Goal: Task Accomplishment & Management: Use online tool/utility

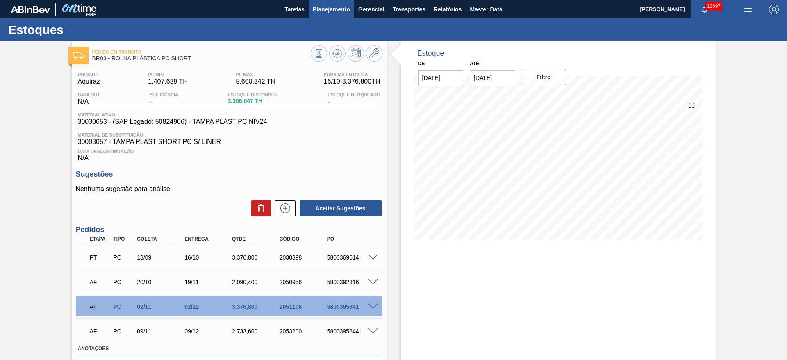
click at [343, 13] on span "Planejamento" at bounding box center [331, 10] width 37 height 10
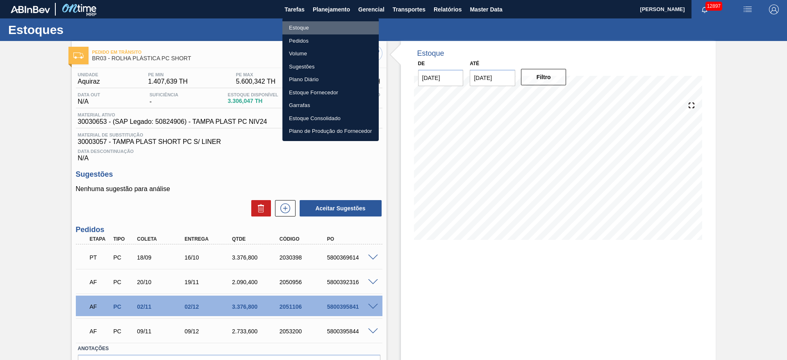
click at [330, 30] on li "Estoque" at bounding box center [331, 27] width 96 height 13
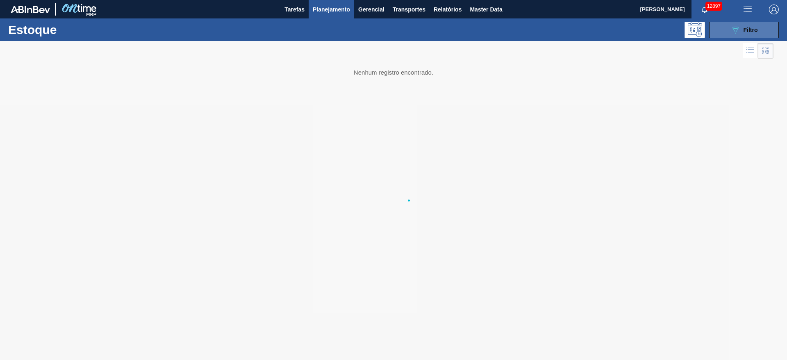
click at [744, 31] on span "Filtro" at bounding box center [751, 30] width 14 height 7
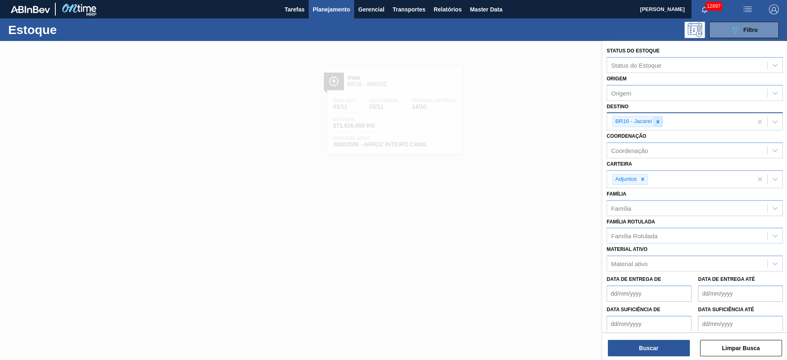
click at [657, 124] on icon at bounding box center [658, 122] width 6 height 6
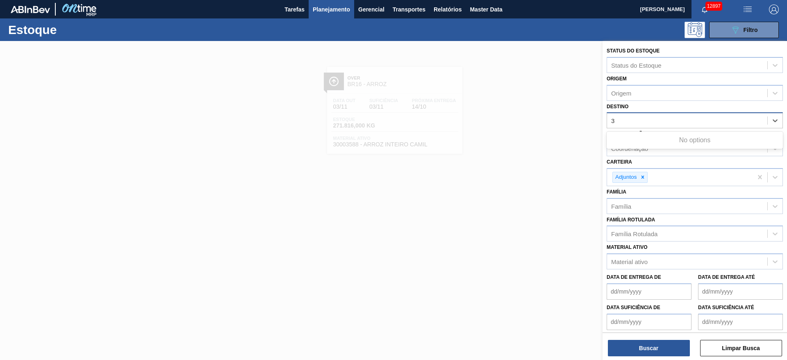
type input "3"
click at [653, 109] on div "Destino Destino" at bounding box center [695, 115] width 176 height 28
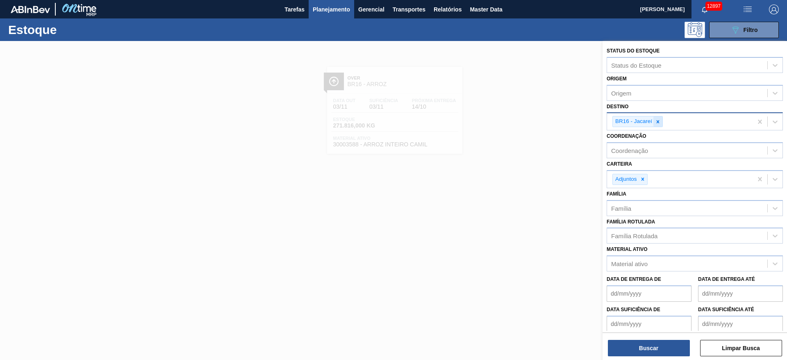
click at [657, 119] on icon at bounding box center [658, 122] width 6 height 6
type input "3"
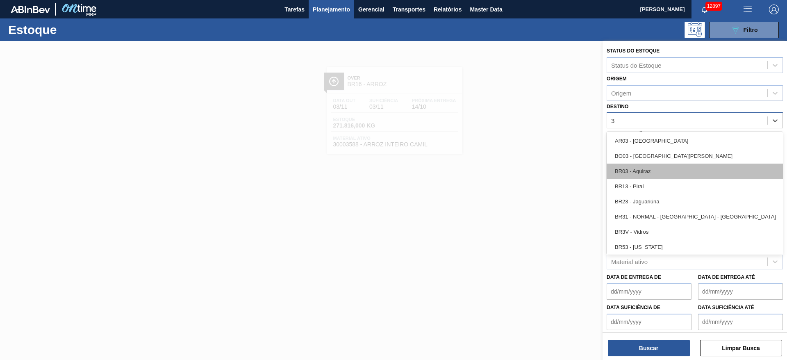
click at [641, 165] on div "BR03 - Aquiraz" at bounding box center [695, 171] width 176 height 15
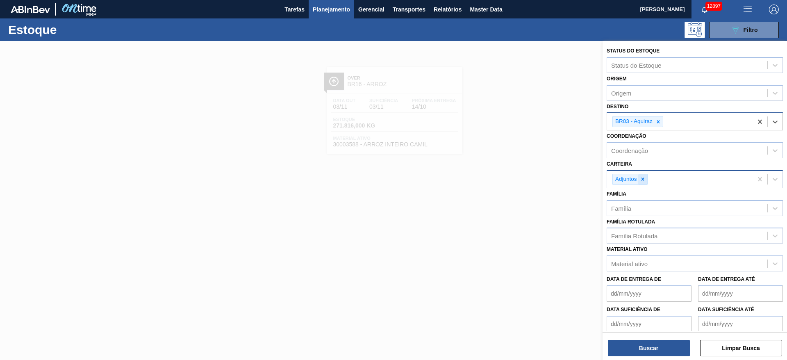
click at [640, 182] on icon at bounding box center [643, 179] width 6 height 6
type input "ad"
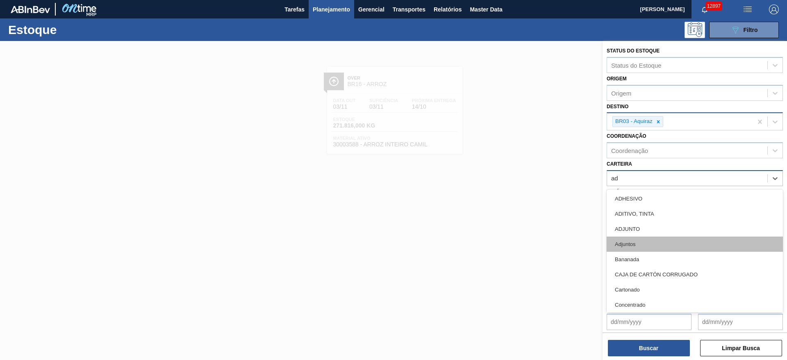
click at [639, 239] on div "Adjuntos" at bounding box center [695, 244] width 176 height 15
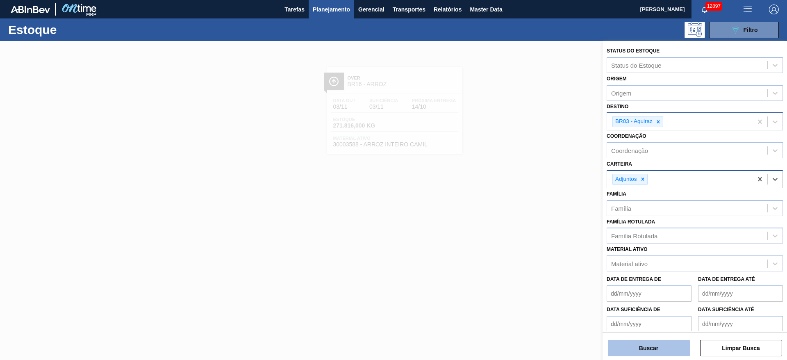
click at [649, 354] on button "Buscar" at bounding box center [649, 348] width 82 height 16
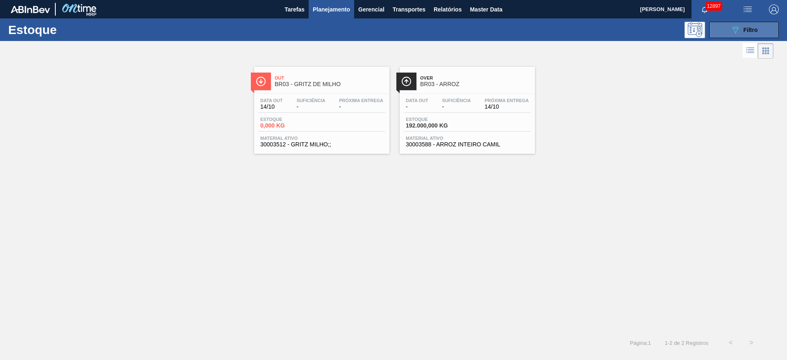
click at [722, 37] on button "089F7B8B-B2A5-4AFE-B5C0-19BA573D28AC Filtro" at bounding box center [744, 30] width 70 height 16
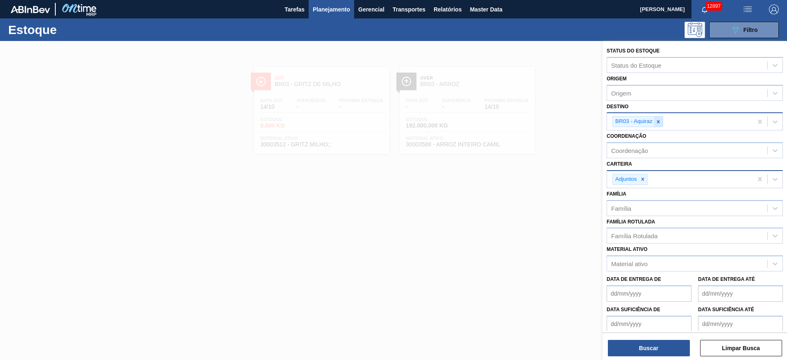
click at [656, 123] on icon at bounding box center [659, 122] width 6 height 6
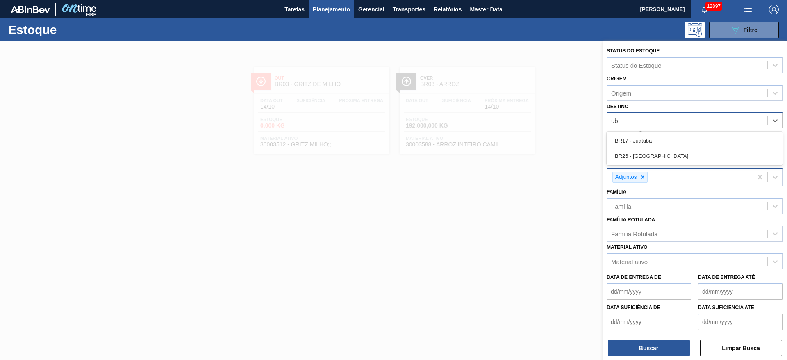
type input "u"
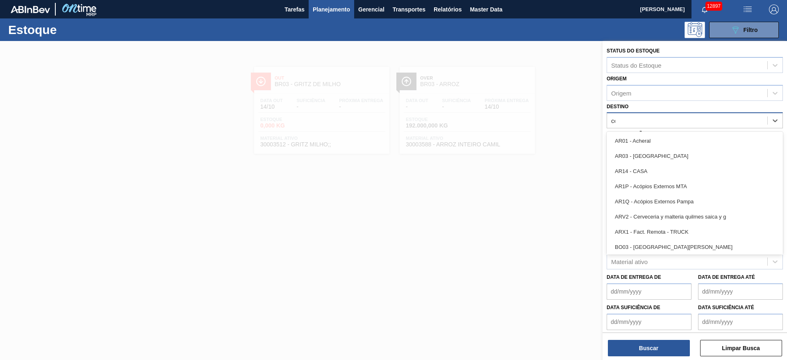
type input "ceb"
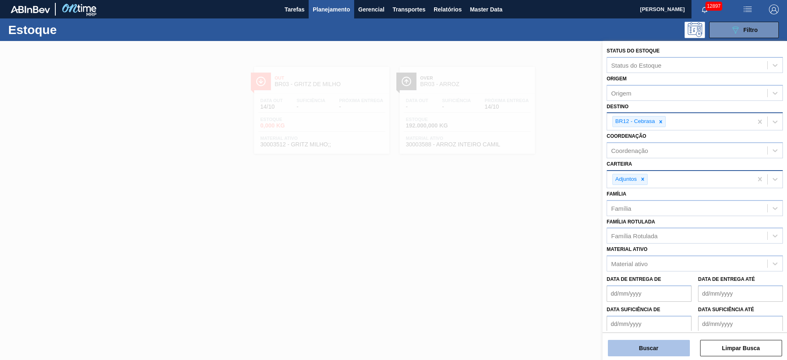
click at [641, 353] on button "Buscar" at bounding box center [649, 348] width 82 height 16
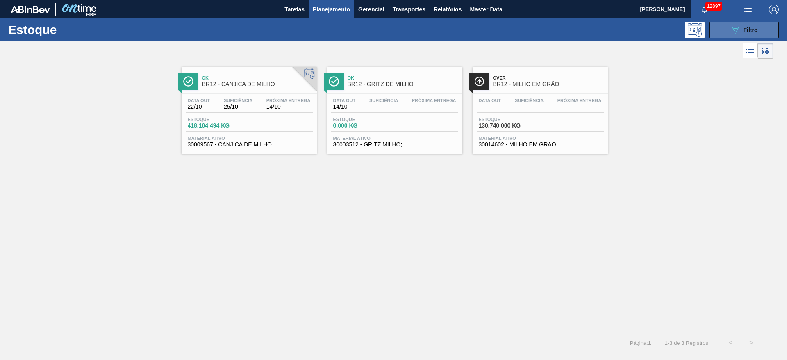
click at [739, 26] on icon "089F7B8B-B2A5-4AFE-B5C0-19BA573D28AC" at bounding box center [736, 30] width 10 height 10
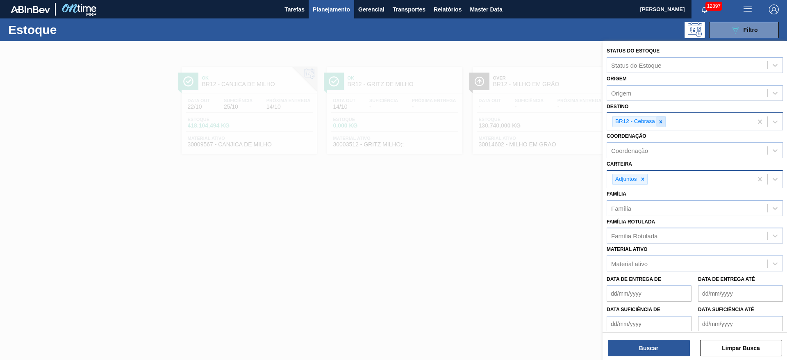
click at [661, 125] on div at bounding box center [661, 121] width 9 height 10
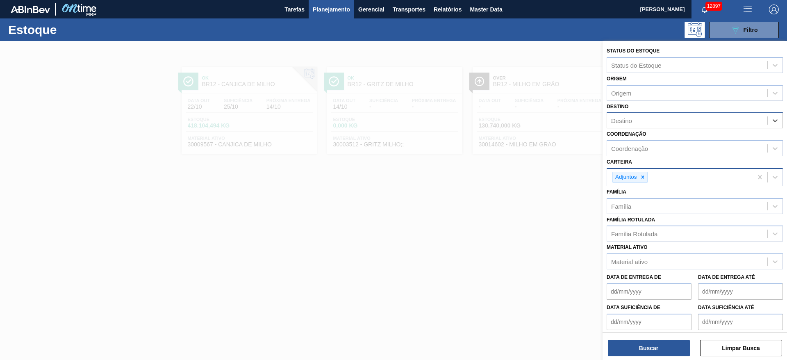
type input "28"
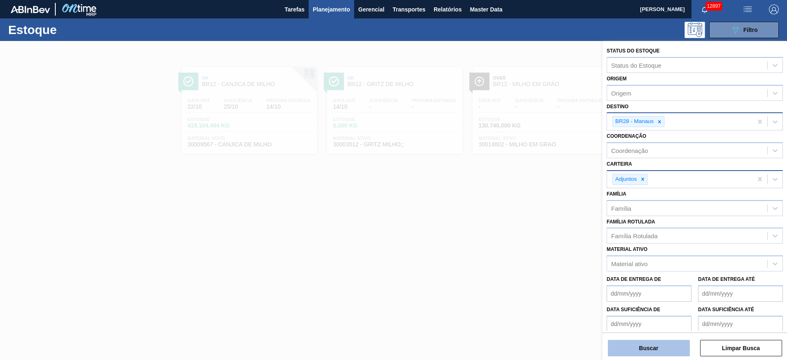
click at [652, 354] on button "Buscar" at bounding box center [649, 348] width 82 height 16
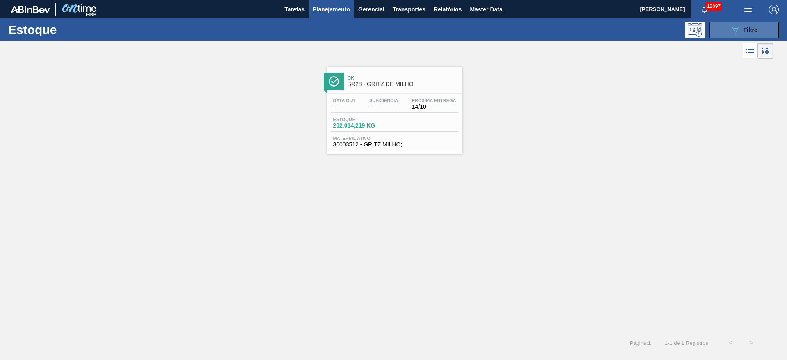
click at [734, 34] on icon "089F7B8B-B2A5-4AFE-B5C0-19BA573D28AC" at bounding box center [736, 30] width 10 height 10
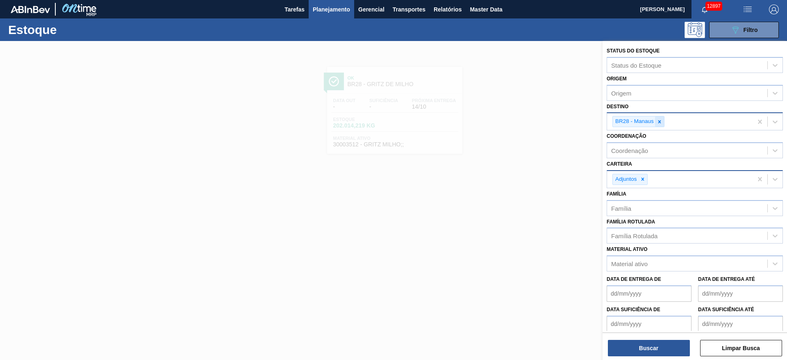
click at [664, 121] on div at bounding box center [659, 121] width 9 height 10
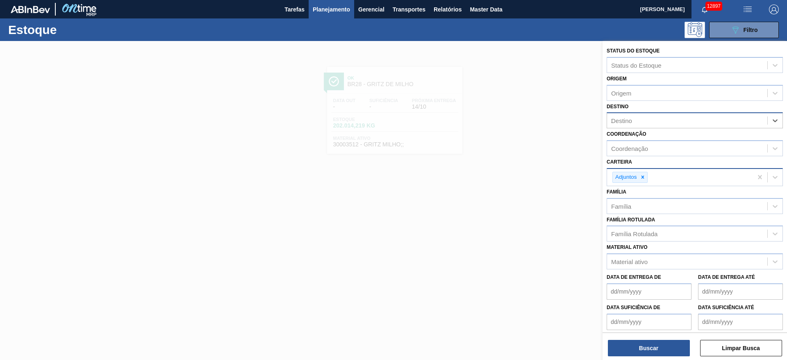
type input "24"
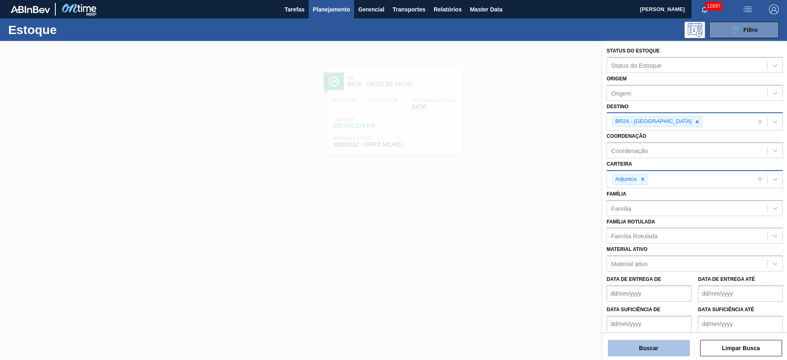
click at [648, 342] on button "Buscar" at bounding box center [649, 348] width 82 height 16
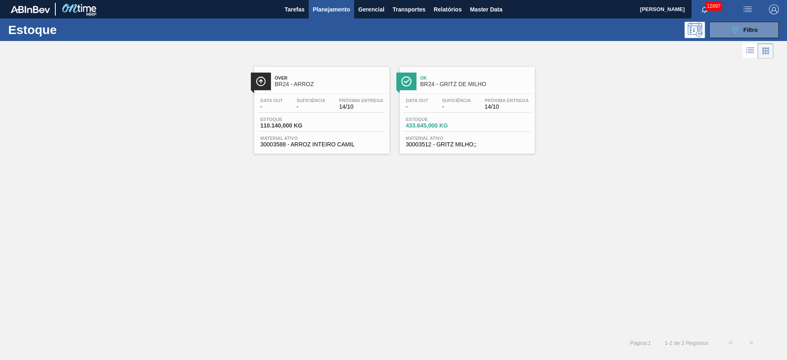
click at [742, 21] on div "Estoque 089F7B8B-B2A5-4AFE-B5C0-19BA573D28AC Filtro" at bounding box center [393, 29] width 787 height 23
click at [739, 25] on icon "089F7B8B-B2A5-4AFE-B5C0-19BA573D28AC" at bounding box center [736, 30] width 10 height 10
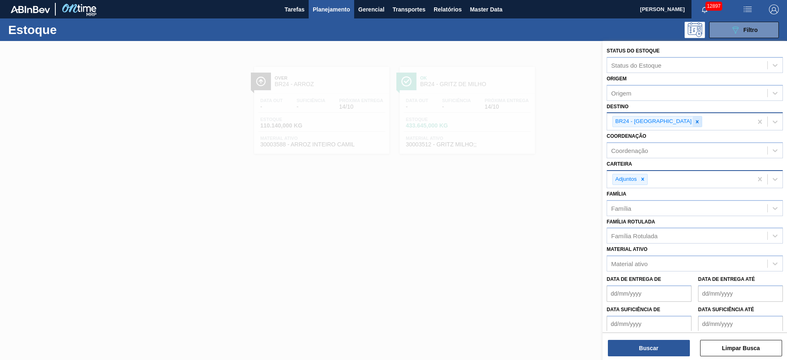
click at [696, 122] on icon at bounding box center [697, 121] width 3 height 3
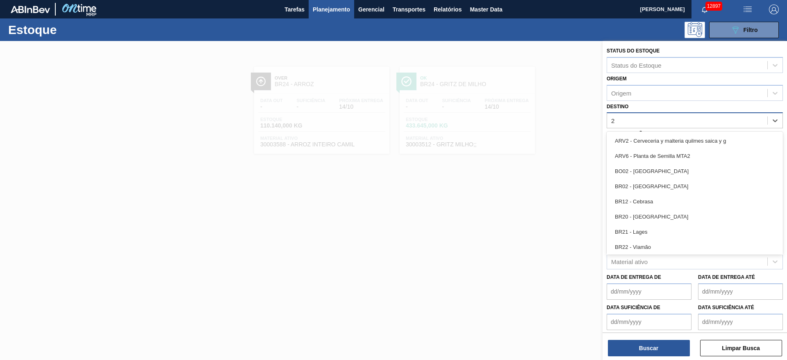
type input "21"
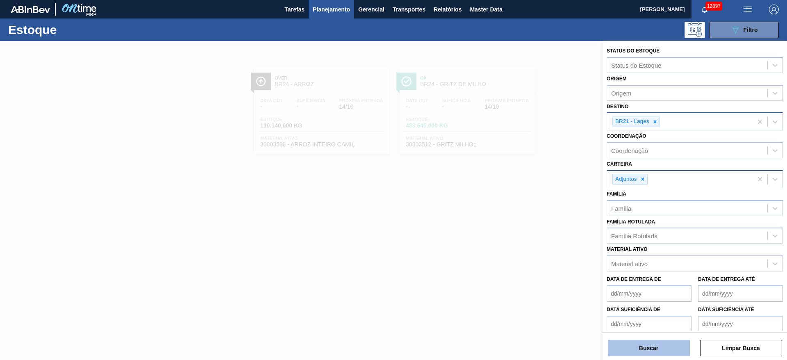
click at [646, 349] on button "Buscar" at bounding box center [649, 348] width 82 height 16
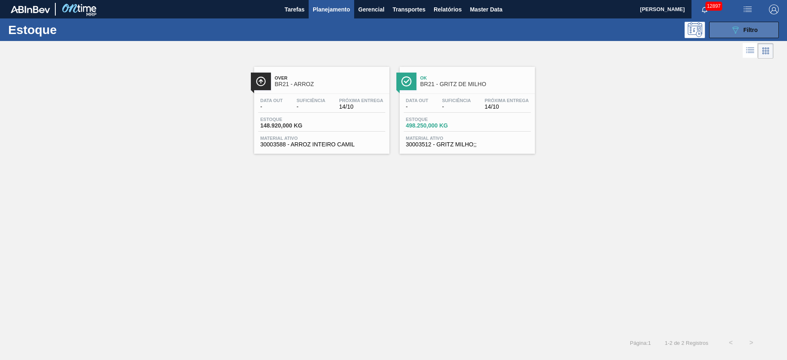
click at [727, 30] on button "089F7B8B-B2A5-4AFE-B5C0-19BA573D28AC Filtro" at bounding box center [744, 30] width 70 height 16
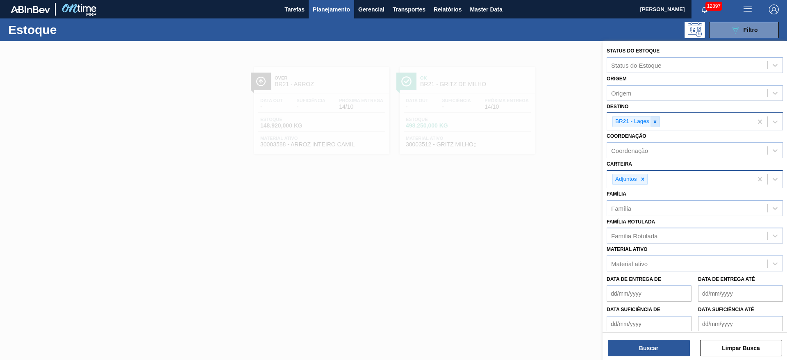
click at [657, 122] on icon at bounding box center [655, 122] width 6 height 6
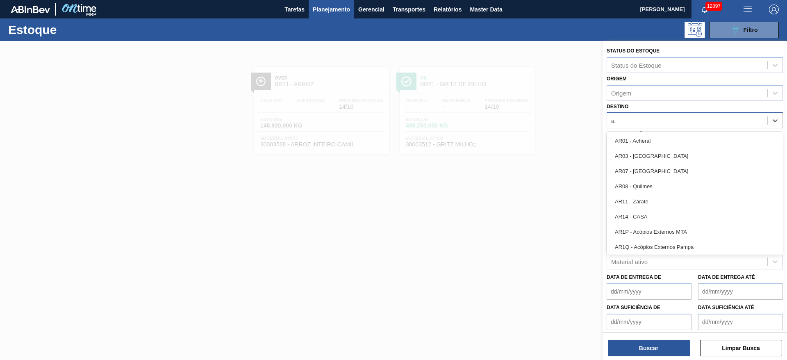
type input "ag"
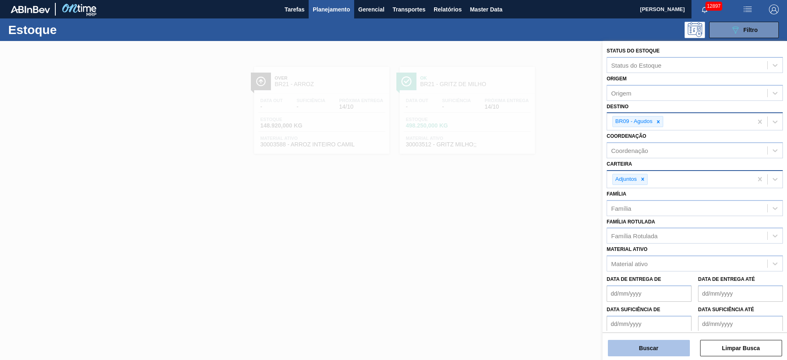
click at [650, 350] on button "Buscar" at bounding box center [649, 348] width 82 height 16
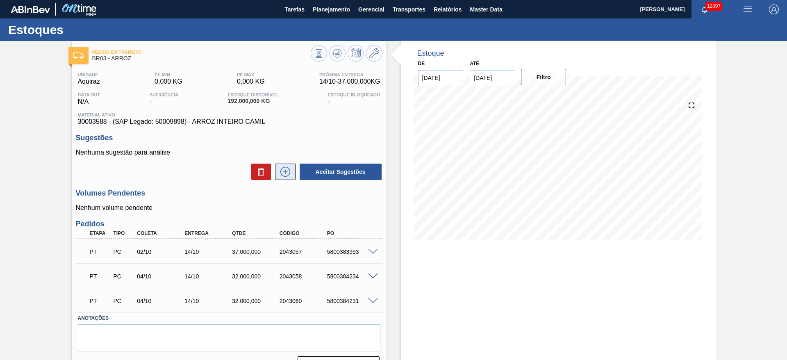
click at [284, 172] on icon at bounding box center [285, 171] width 5 height 0
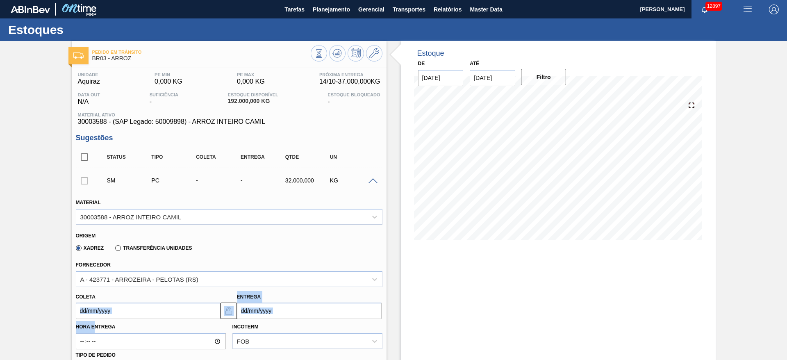
drag, startPoint x: 95, startPoint y: 319, endPoint x: 103, endPoint y: 307, distance: 14.2
click at [103, 307] on div "Material 30003588 - ARROZ INTEIRO CAMIL Origem Xadrez Transferência Unidades Fo…" at bounding box center [229, 359] width 307 height 336
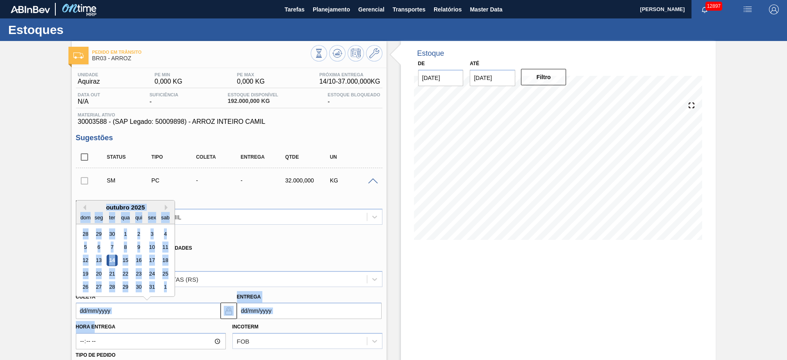
click at [103, 307] on input "Coleta" at bounding box center [148, 311] width 145 height 16
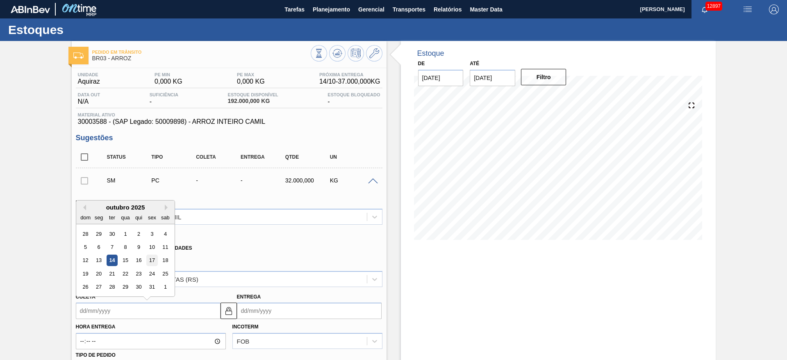
click at [150, 258] on div "17" at bounding box center [151, 260] width 11 height 11
type input "17/10/2025"
type input "[DATE]"
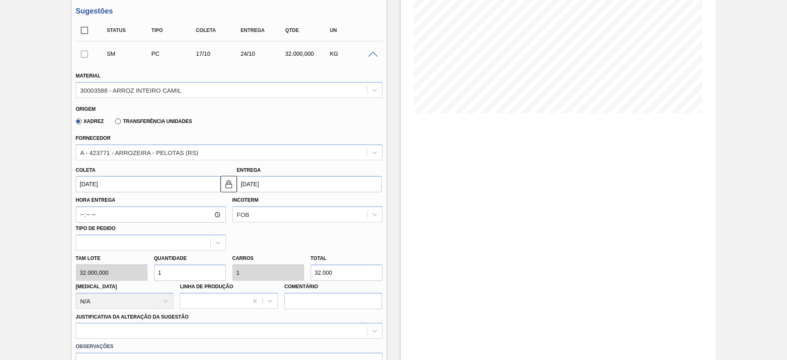
scroll to position [128, 0]
click at [180, 271] on input "1" at bounding box center [190, 271] width 72 height 16
type input "3"
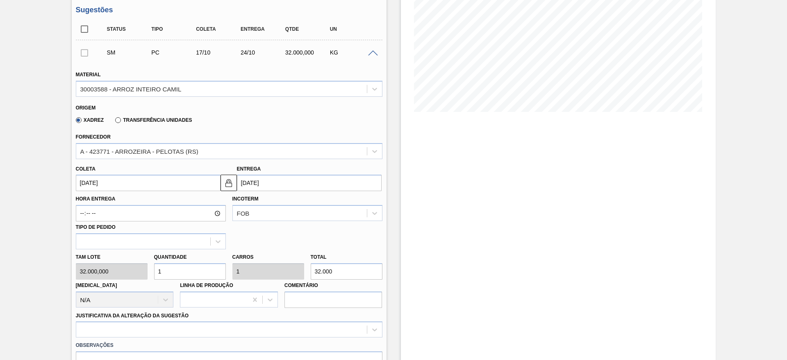
type input "96.000"
type input "3"
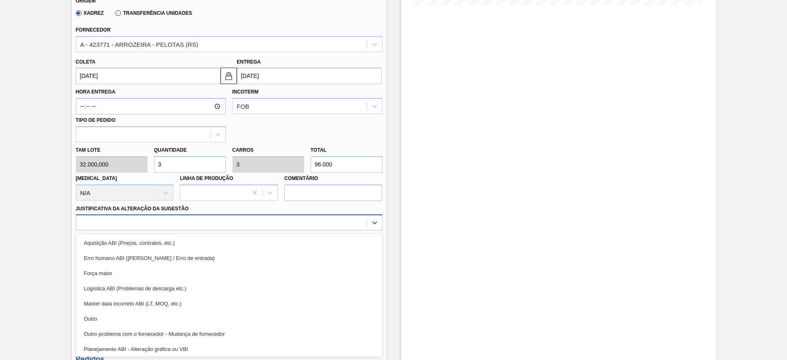
click at [265, 230] on div "option Outro focused, 6 of 18. 18 results available. Use Up and Down to choose …" at bounding box center [229, 222] width 307 height 16
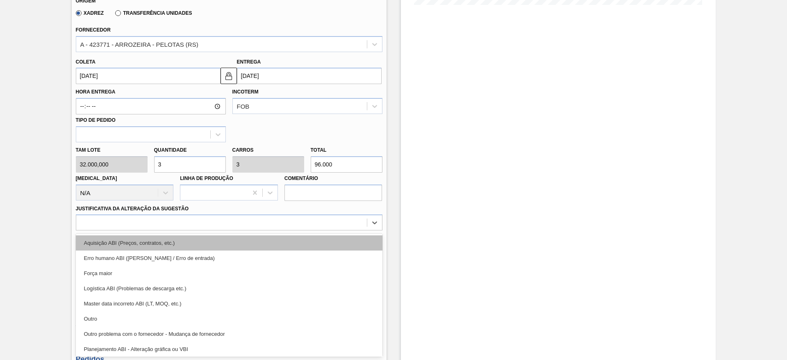
click at [313, 243] on div "Aquisição ABI (Preços, contratos, etc.)" at bounding box center [229, 242] width 307 height 15
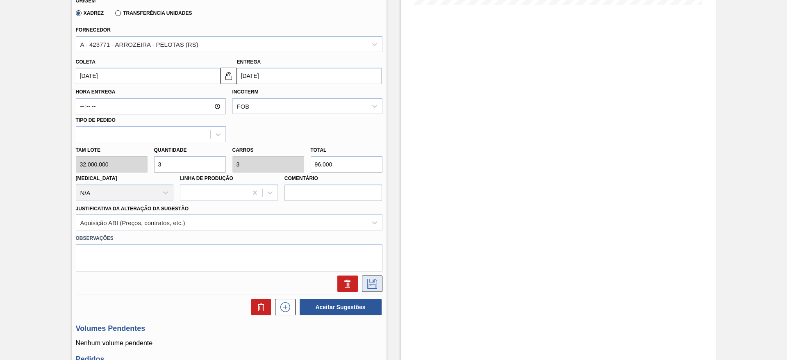
click at [366, 279] on icon at bounding box center [372, 284] width 13 height 10
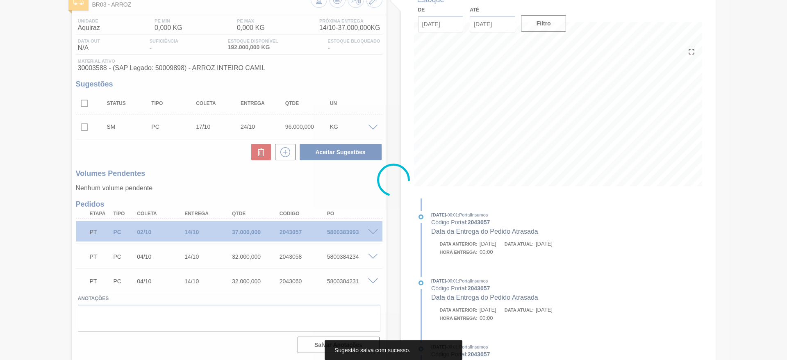
scroll to position [54, 0]
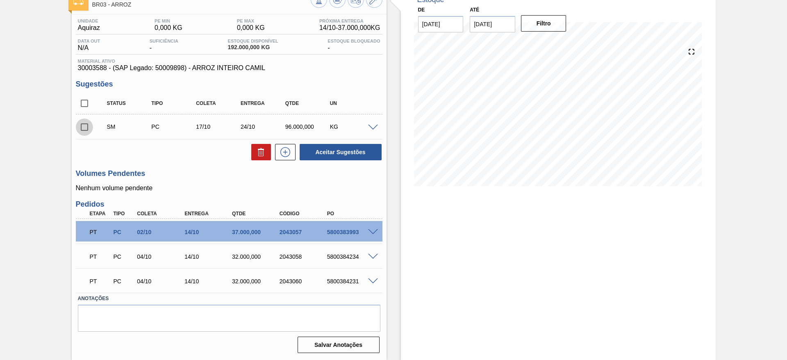
click at [80, 126] on input "checkbox" at bounding box center [84, 127] width 17 height 17
click at [324, 160] on button "Aceitar Sugestões" at bounding box center [341, 152] width 82 height 16
checkbox input "false"
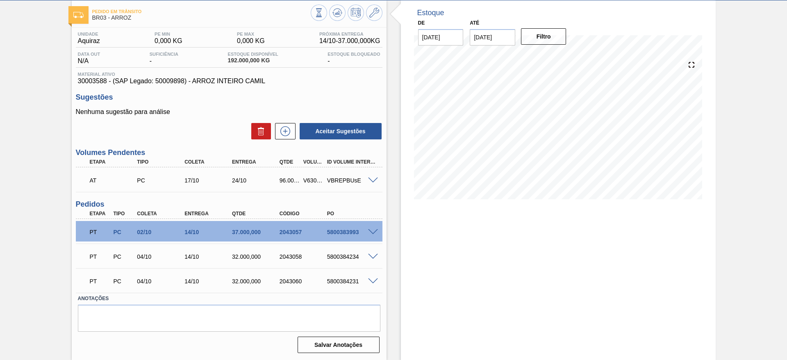
scroll to position [0, 0]
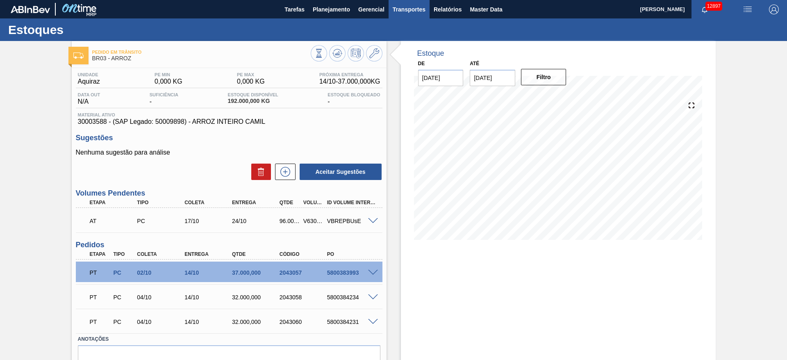
click at [408, 9] on span "Transportes" at bounding box center [409, 10] width 33 height 10
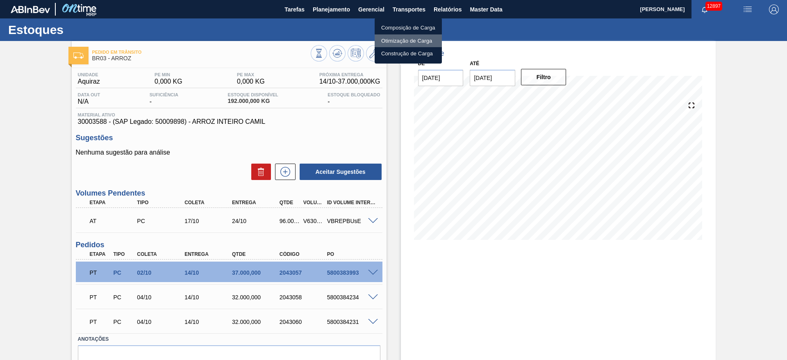
click at [400, 38] on li "Otimização de Carga" at bounding box center [408, 40] width 67 height 13
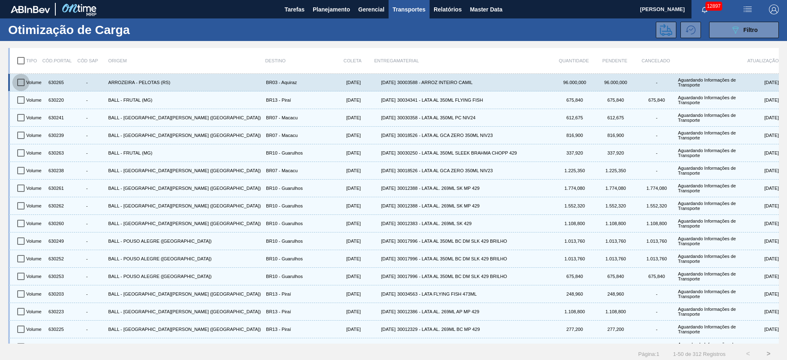
click at [22, 75] on input "checkbox" at bounding box center [20, 82] width 17 height 17
checkbox input "true"
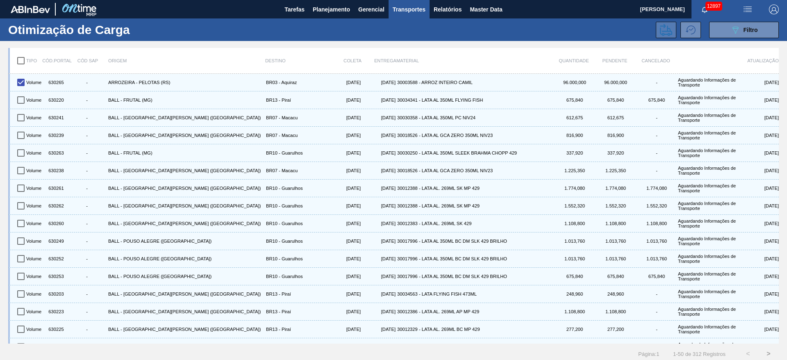
click at [667, 27] on icon at bounding box center [666, 30] width 12 height 12
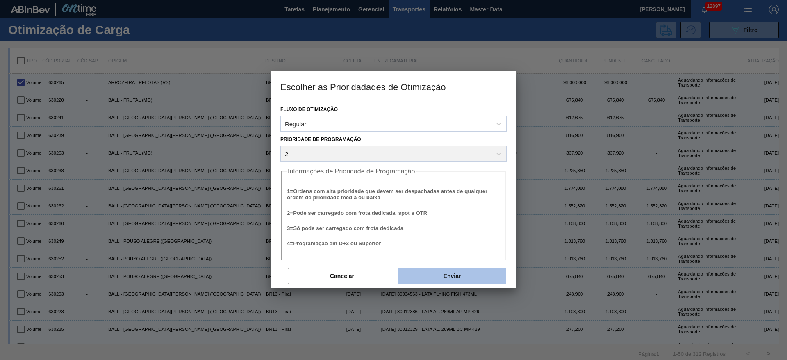
click at [464, 279] on button "Enviar" at bounding box center [452, 276] width 108 height 16
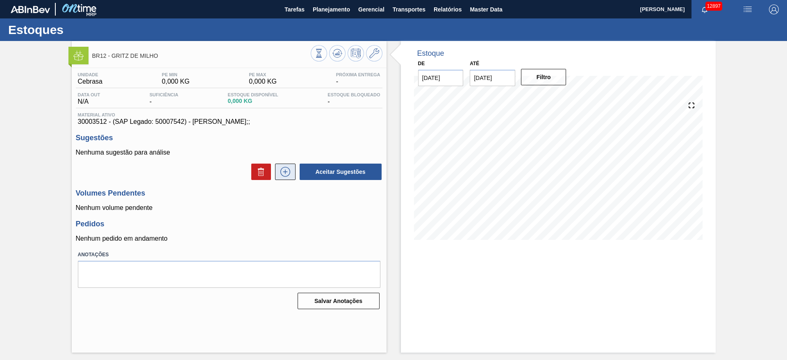
click at [289, 171] on icon at bounding box center [285, 172] width 13 height 10
click at [283, 173] on icon at bounding box center [285, 172] width 13 height 10
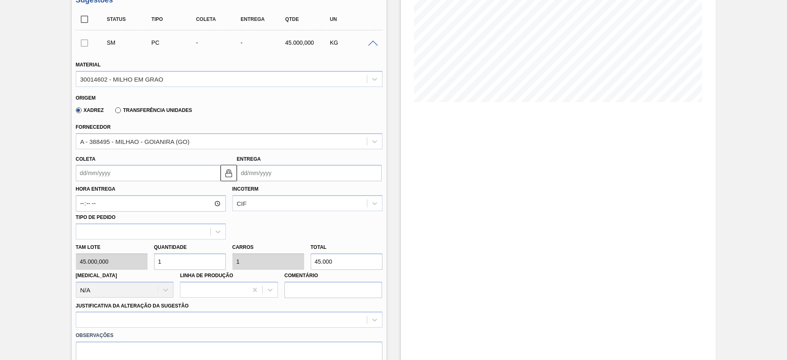
scroll to position [148, 0]
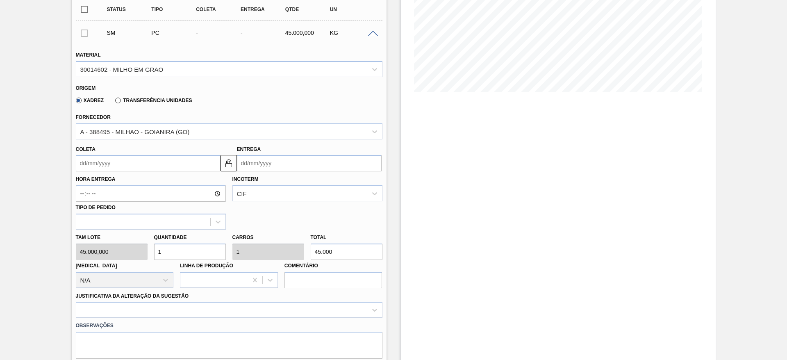
click at [174, 252] on input "1" at bounding box center [190, 252] width 72 height 16
type input "6"
type input "270.000"
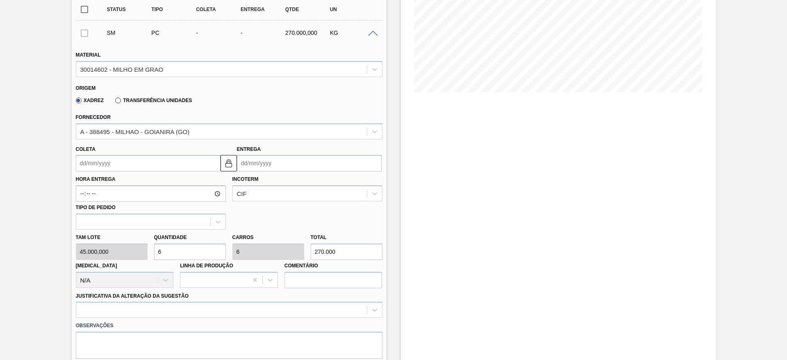
type input "6"
click at [89, 164] on input "Coleta" at bounding box center [148, 163] width 145 height 16
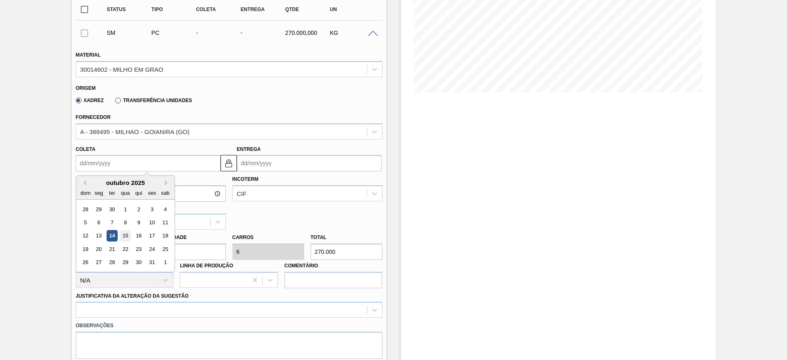
click at [129, 235] on div "15" at bounding box center [125, 235] width 11 height 11
type input "[DATE]"
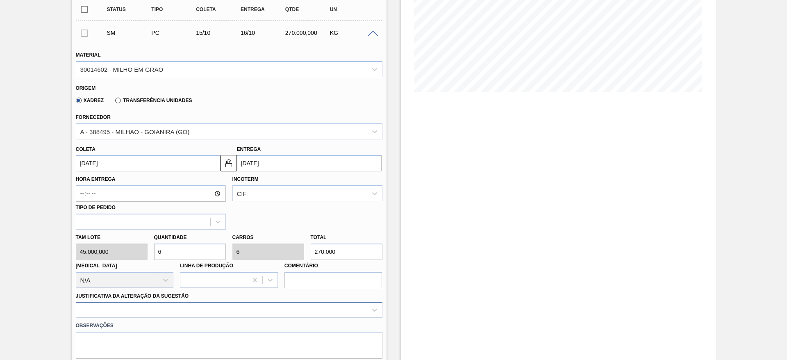
scroll to position [235, 0]
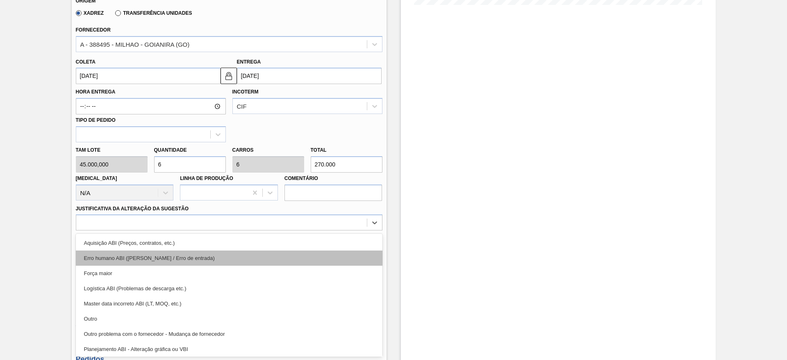
drag, startPoint x: 274, startPoint y: 309, endPoint x: 312, endPoint y: 256, distance: 65.6
click at [312, 230] on div "option Logística ABI (Problemas de descarga etc.) focused, 4 of 18. 18 results …" at bounding box center [229, 222] width 307 height 16
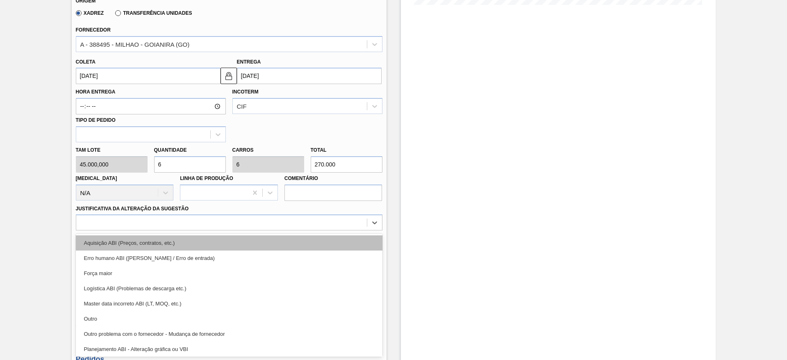
click at [320, 245] on div "Aquisição ABI (Preços, contratos, etc.)" at bounding box center [229, 242] width 307 height 15
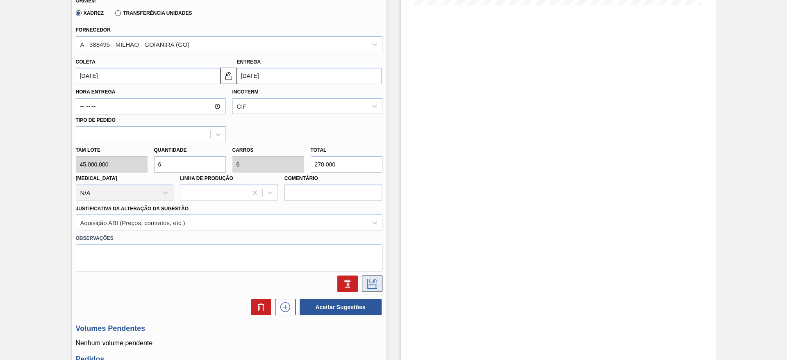
click at [364, 279] on button at bounding box center [372, 284] width 21 height 16
click at [367, 279] on icon at bounding box center [372, 284] width 13 height 10
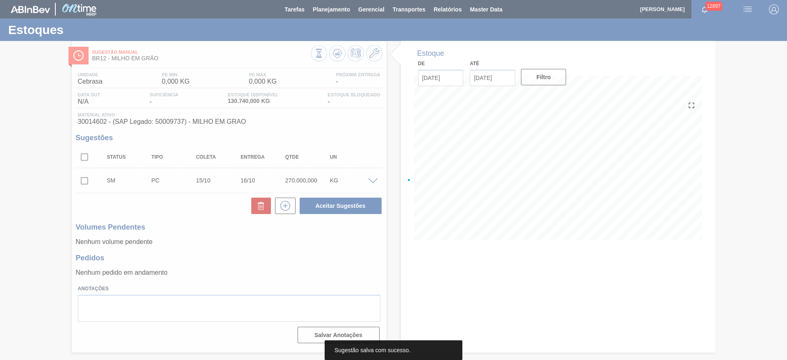
scroll to position [0, 0]
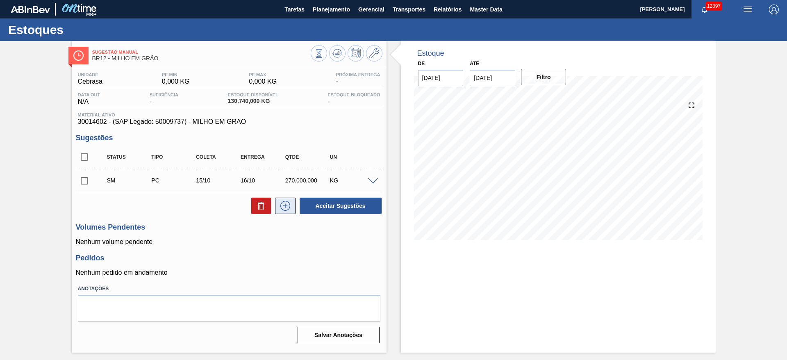
click at [287, 209] on icon at bounding box center [285, 206] width 13 height 10
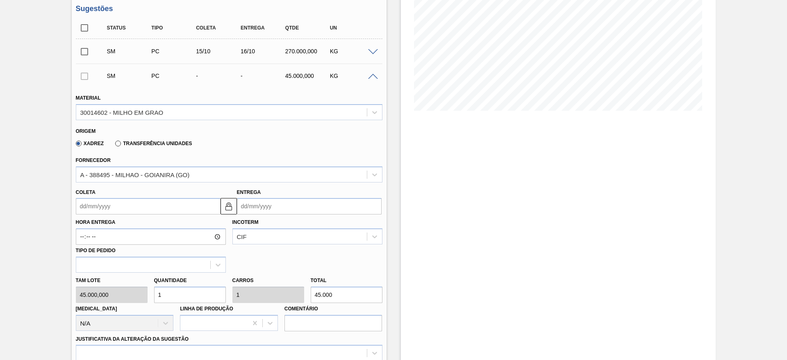
scroll to position [131, 0]
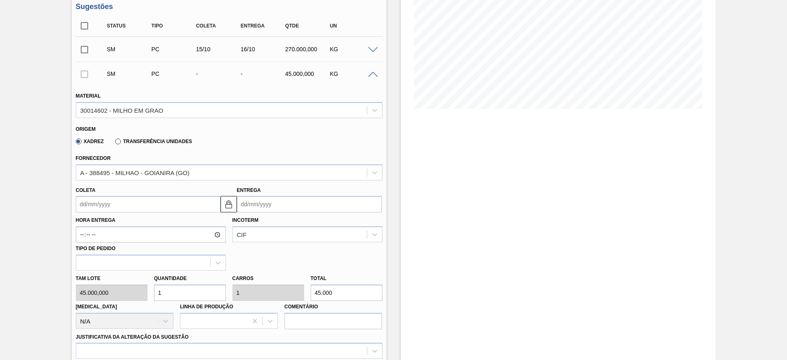
click at [165, 289] on input "1" at bounding box center [190, 293] width 72 height 16
type input "6"
type input "270.000"
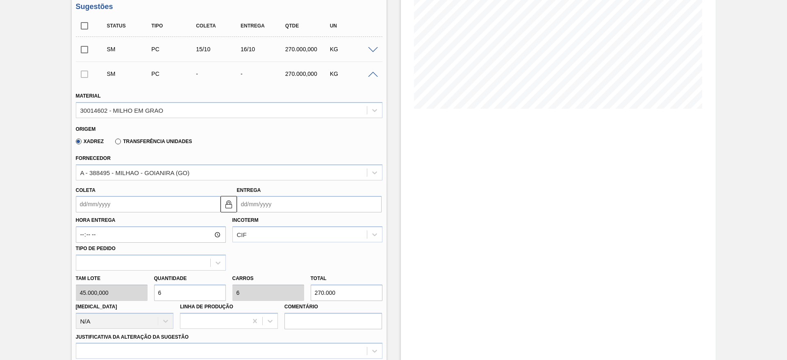
type input "6"
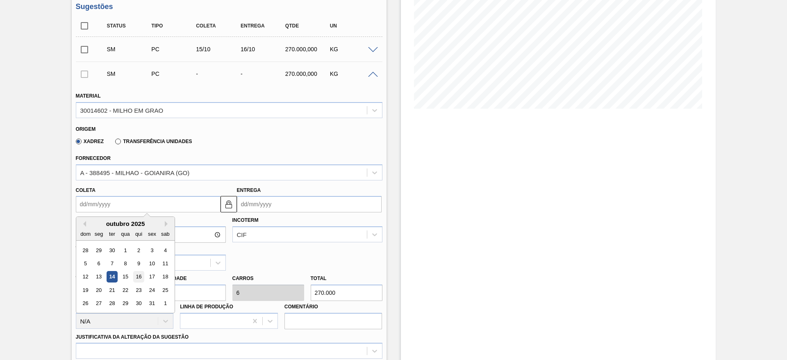
drag, startPoint x: 96, startPoint y: 202, endPoint x: 136, endPoint y: 273, distance: 81.9
click at [136, 212] on div "Previous Month Next Month outubro 2025 dom seg ter qua qui sex sab 28 29 30 1 2…" at bounding box center [148, 204] width 145 height 16
click at [136, 273] on div "16" at bounding box center [138, 276] width 11 height 11
type input "[DATE]"
type input "17/10/2025"
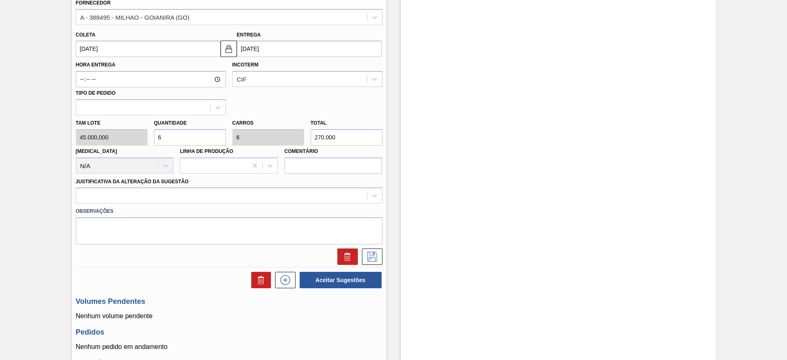
scroll to position [290, 0]
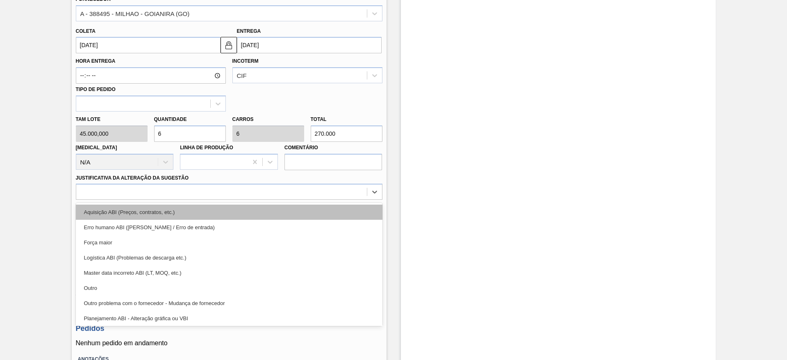
drag, startPoint x: 284, startPoint y: 194, endPoint x: 297, endPoint y: 214, distance: 24.2
click at [297, 200] on div "option Aquisição ABI (Preços, contratos, etc.) focused, 1 of 18. 18 results ava…" at bounding box center [229, 192] width 307 height 16
click at [297, 214] on div "Aquisição ABI (Preços, contratos, etc.)" at bounding box center [229, 212] width 307 height 15
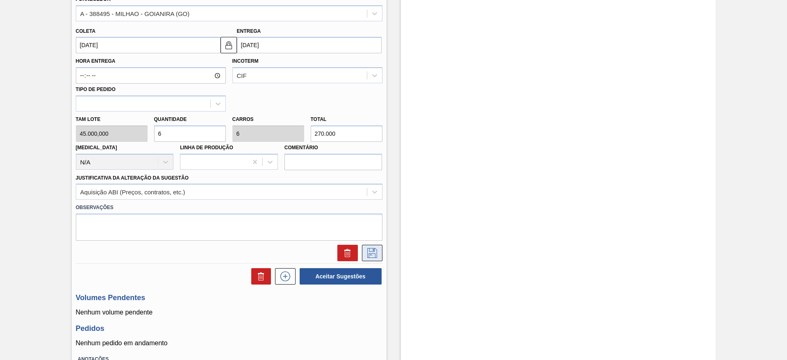
click at [374, 251] on icon at bounding box center [372, 253] width 10 height 10
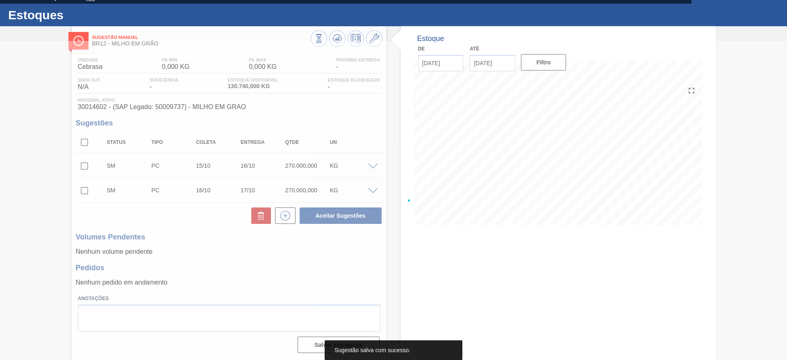
scroll to position [15, 0]
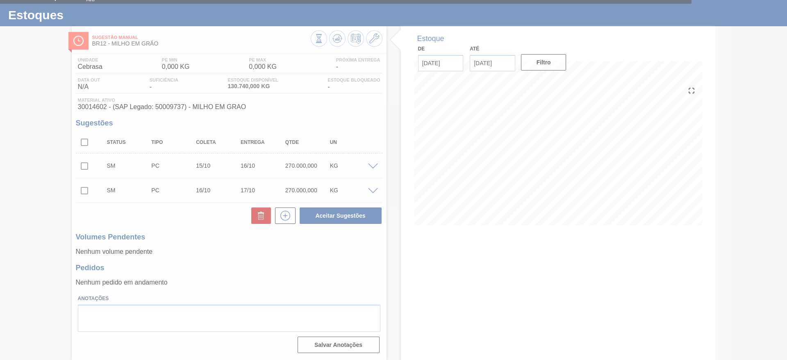
click at [84, 141] on div at bounding box center [393, 180] width 787 height 360
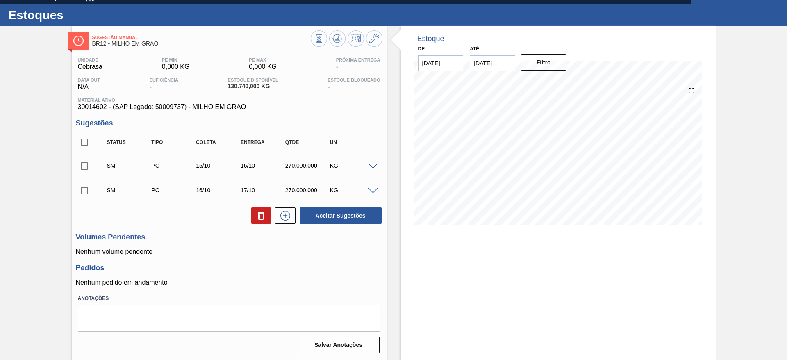
click at [84, 141] on input "checkbox" at bounding box center [84, 142] width 17 height 17
checkbox input "true"
click at [338, 216] on button "Aceitar Sugestões" at bounding box center [341, 216] width 82 height 16
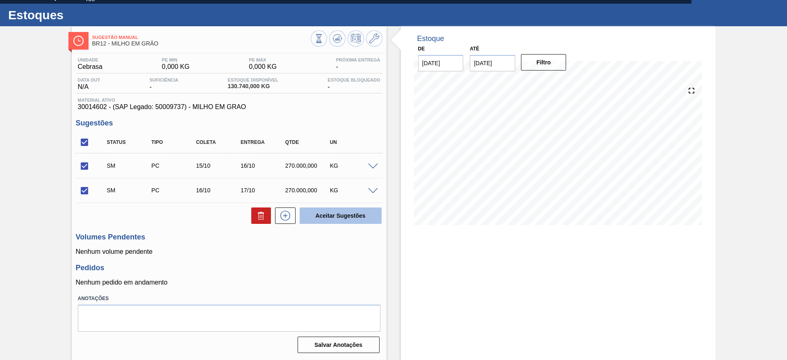
checkbox input "false"
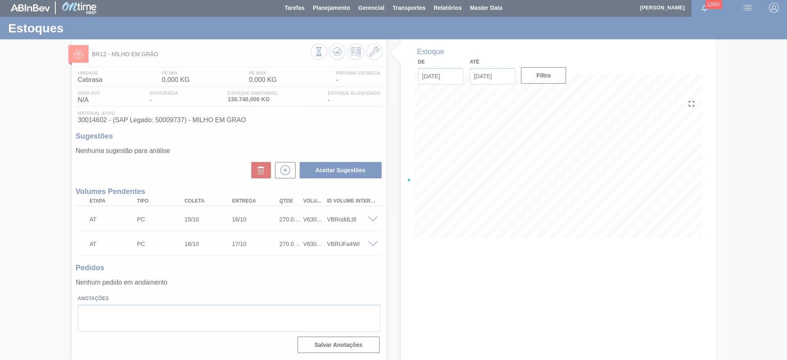
scroll to position [2, 0]
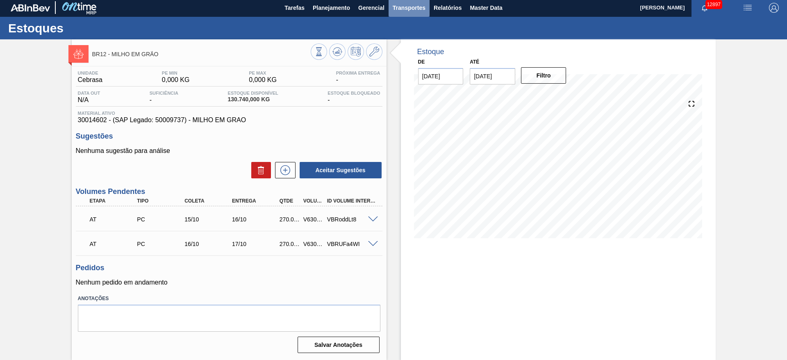
click at [406, 8] on span "Transportes" at bounding box center [409, 8] width 33 height 10
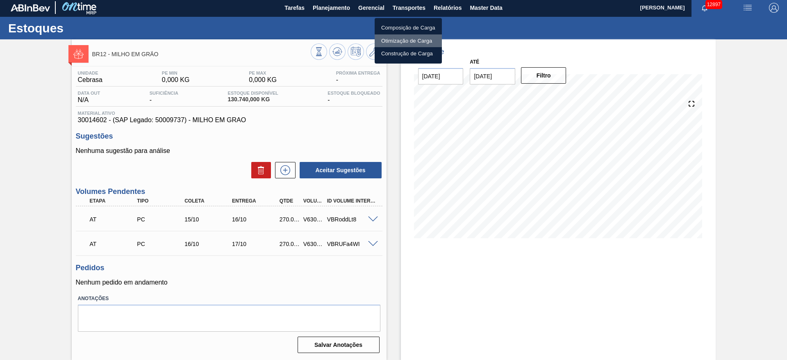
click at [406, 36] on li "Otimização de Carga" at bounding box center [408, 40] width 67 height 13
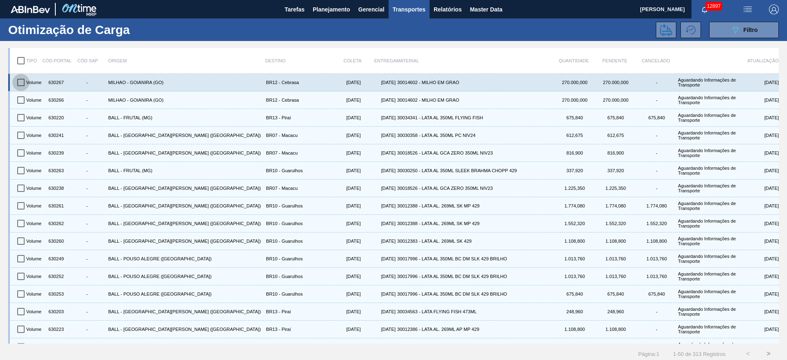
click at [23, 81] on input "checkbox" at bounding box center [20, 82] width 17 height 17
checkbox input "true"
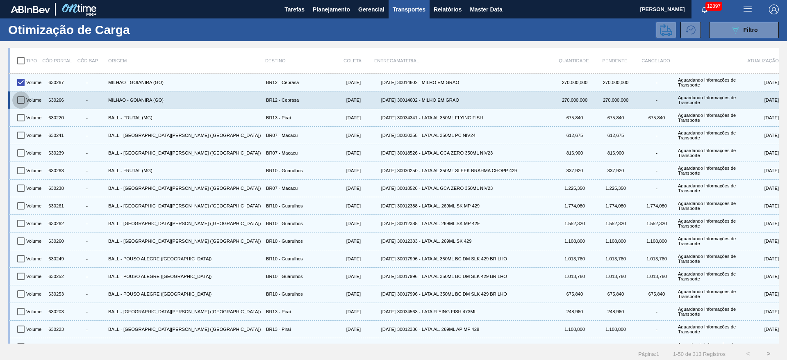
click at [23, 97] on input "checkbox" at bounding box center [20, 99] width 17 height 17
checkbox input "true"
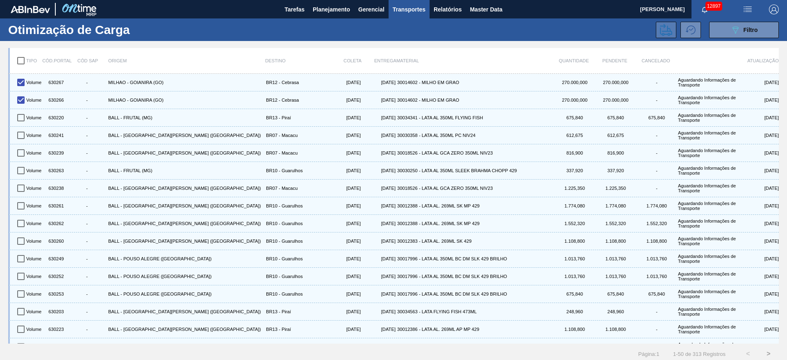
click at [660, 27] on icon at bounding box center [666, 30] width 12 height 12
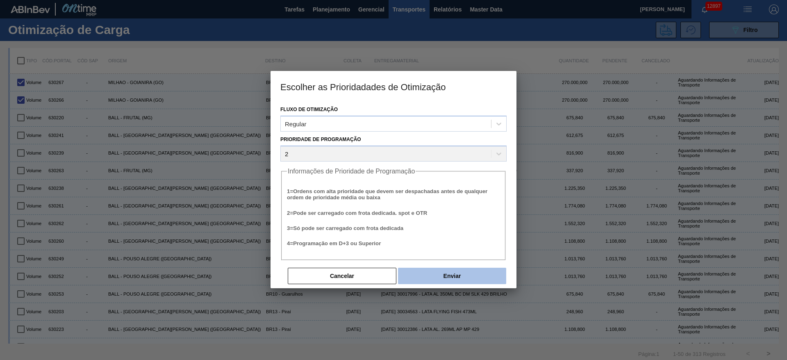
click at [457, 280] on button "Enviar" at bounding box center [452, 276] width 108 height 16
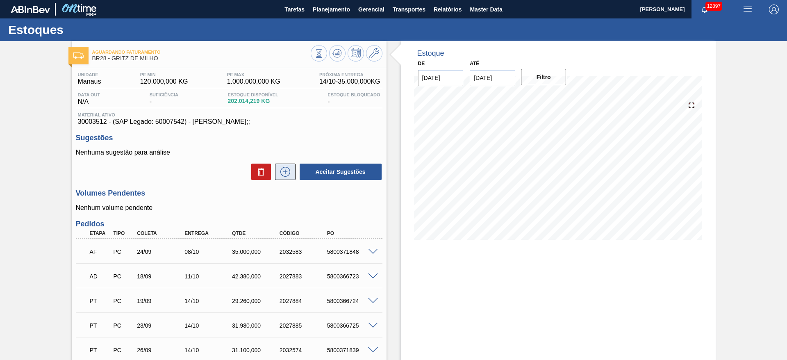
click at [277, 176] on button at bounding box center [285, 172] width 21 height 16
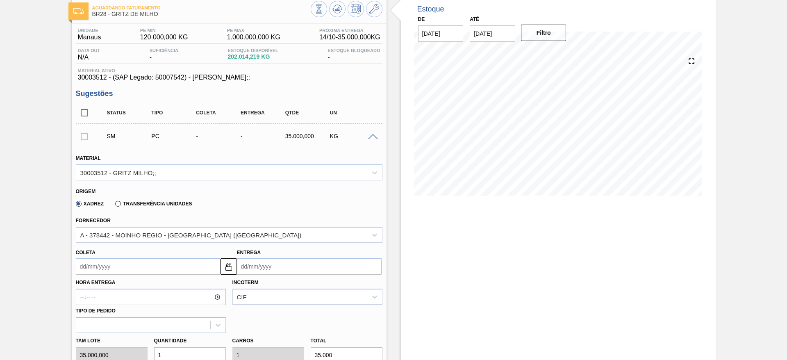
click at [137, 223] on div "Fornecedor A - 378442 - [GEOGRAPHIC_DATA] REGIO - [GEOGRAPHIC_DATA] ([GEOGRAPHI…" at bounding box center [229, 229] width 307 height 28
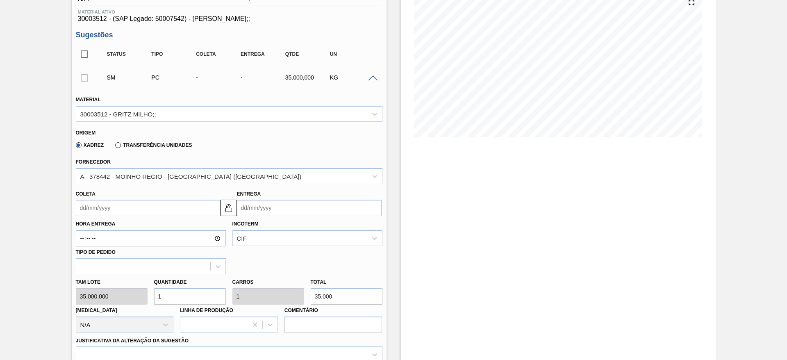
scroll to position [103, 0]
click at [166, 296] on input "1" at bounding box center [190, 296] width 72 height 16
type input "4"
type input "140.000"
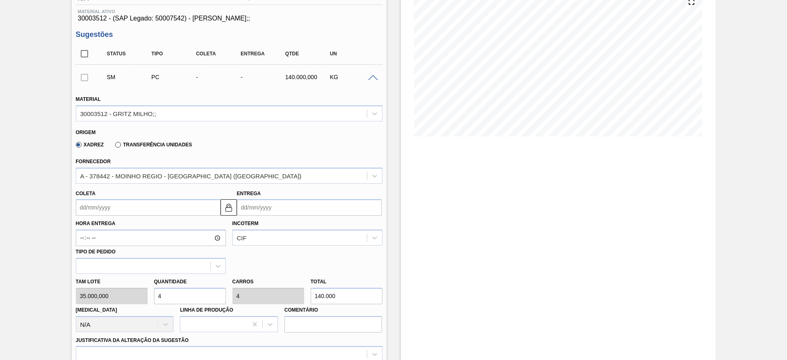
click at [166, 296] on input "4" at bounding box center [190, 296] width 72 height 16
type input "4"
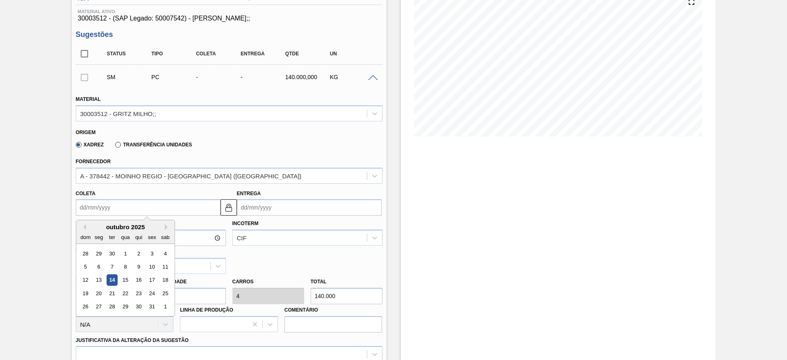
click at [97, 208] on input "Coleta" at bounding box center [148, 207] width 145 height 16
click at [125, 292] on div "22" at bounding box center [125, 293] width 11 height 11
type input "22/10/2025"
type input "05/11/2025"
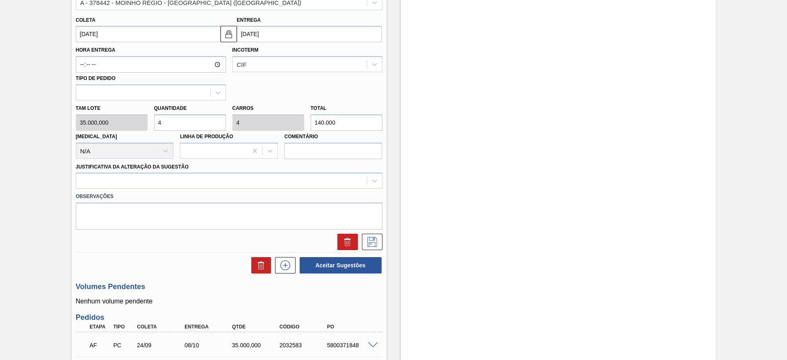
scroll to position [278, 0]
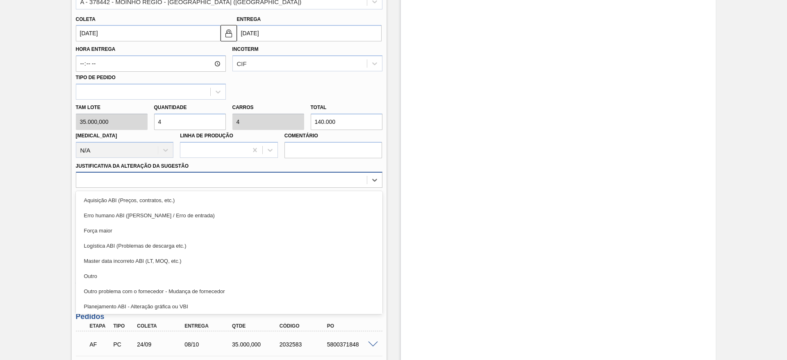
click at [303, 173] on div at bounding box center [229, 180] width 307 height 16
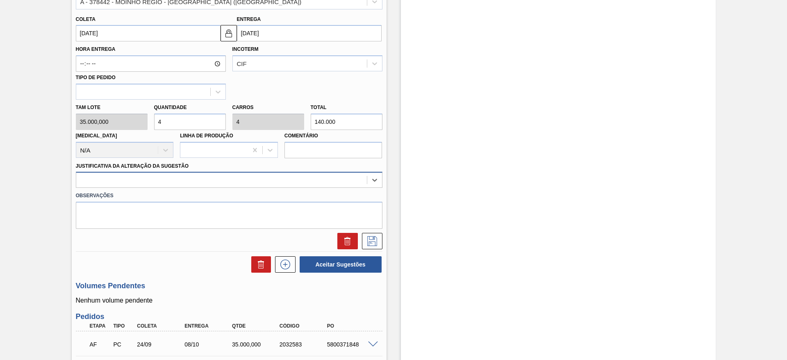
drag, startPoint x: 303, startPoint y: 173, endPoint x: 305, endPoint y: 183, distance: 10.4
click at [305, 183] on div at bounding box center [229, 180] width 307 height 16
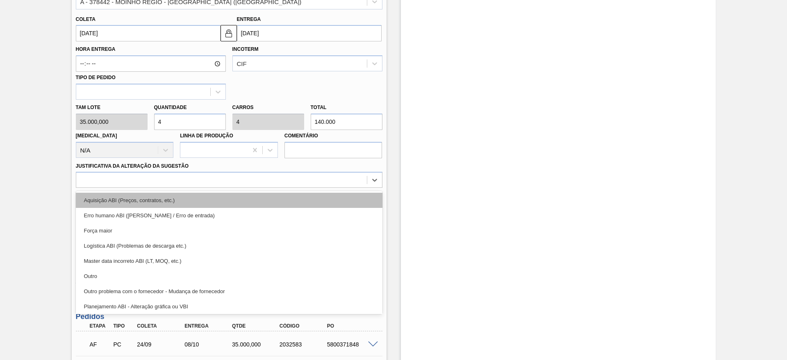
drag, startPoint x: 305, startPoint y: 183, endPoint x: 307, endPoint y: 199, distance: 16.6
click at [307, 188] on div "option Aquisição ABI (Preços, contratos, etc.) focused, 1 of 18. 18 results ava…" at bounding box center [229, 180] width 307 height 16
click at [307, 199] on div "Aquisição ABI (Preços, contratos, etc.)" at bounding box center [229, 200] width 307 height 15
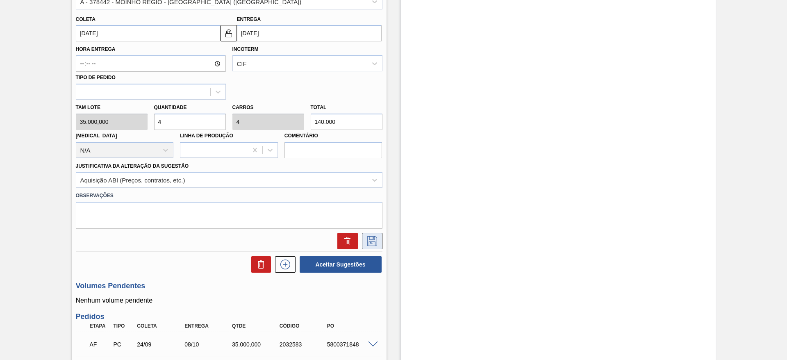
click at [366, 237] on icon at bounding box center [372, 241] width 13 height 10
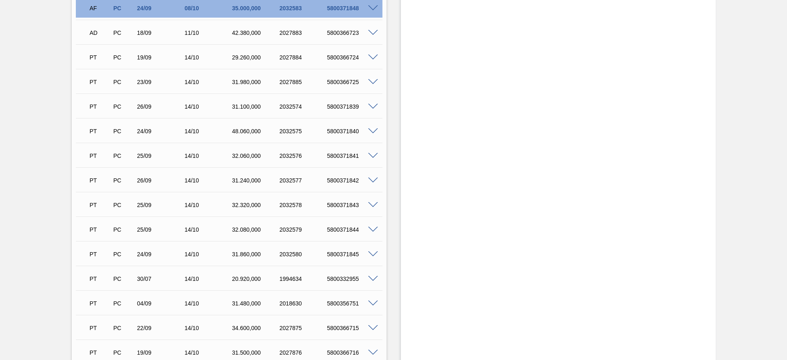
scroll to position [0, 0]
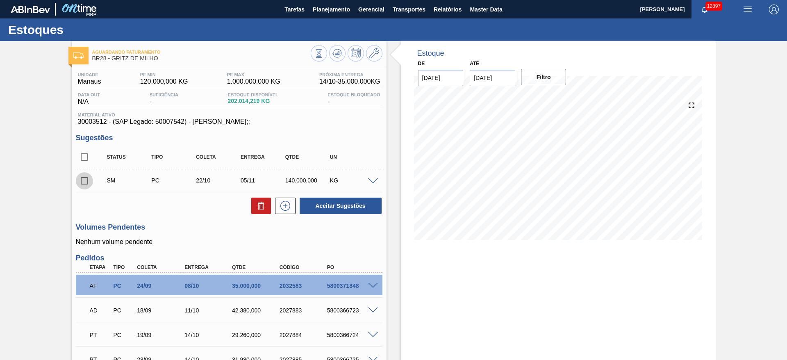
click at [86, 178] on input "checkbox" at bounding box center [84, 180] width 17 height 17
click at [350, 203] on button "Aceitar Sugestões" at bounding box center [341, 206] width 82 height 16
checkbox input "false"
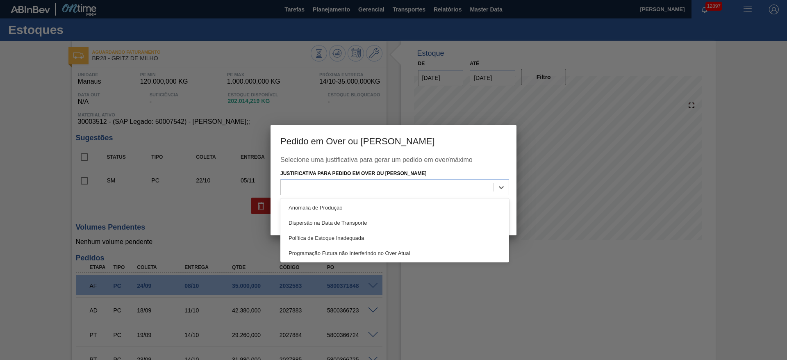
drag, startPoint x: 423, startPoint y: 192, endPoint x: 424, endPoint y: 198, distance: 6.7
click at [424, 195] on div "option Anomalia de Produção focused, 1 of 4. 4 results available. Use Up and Do…" at bounding box center [395, 187] width 229 height 16
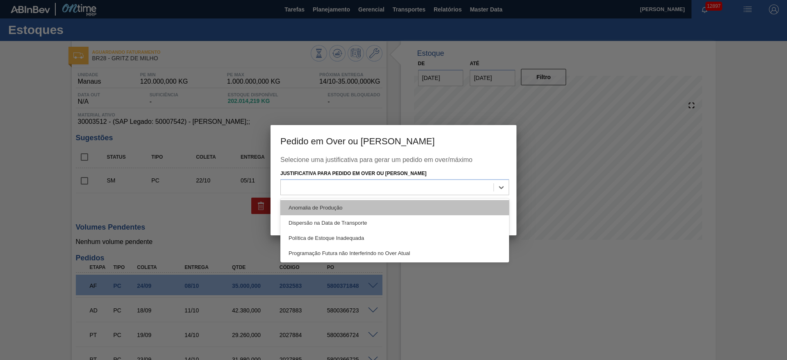
click at [426, 204] on div "Anomalia de Produção" at bounding box center [395, 207] width 229 height 15
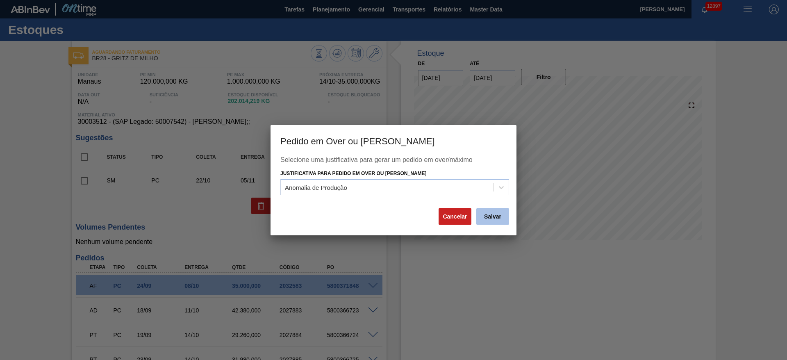
click at [497, 217] on button "Salvar" at bounding box center [493, 216] width 33 height 16
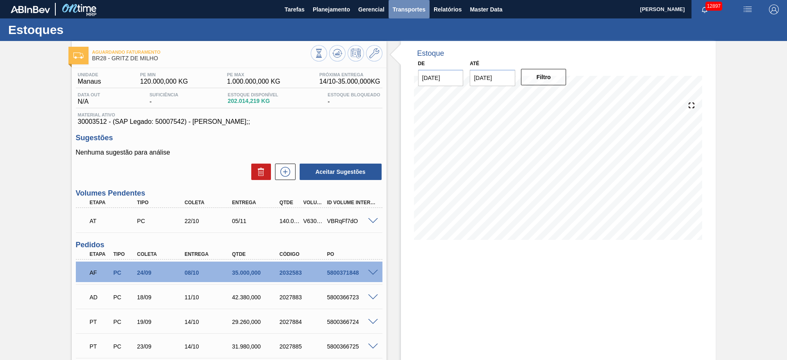
click at [416, 11] on span "Transportes" at bounding box center [409, 10] width 33 height 10
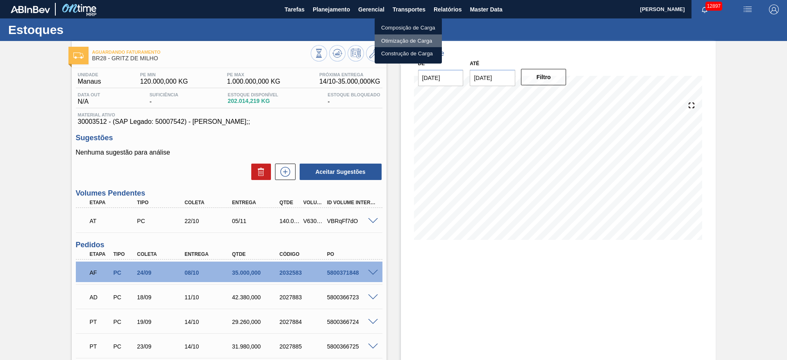
click at [404, 39] on li "Otimização de Carga" at bounding box center [408, 40] width 67 height 13
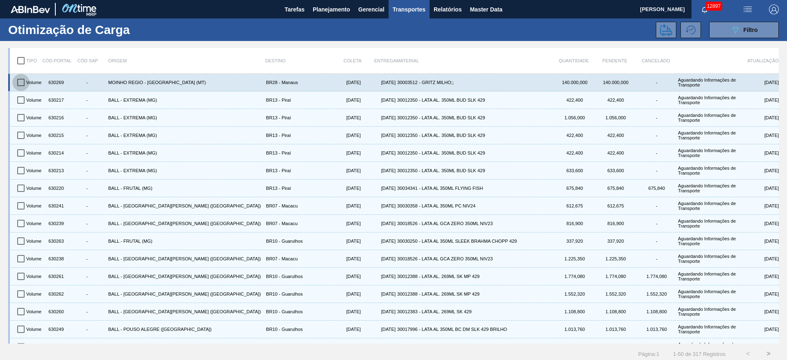
click at [22, 83] on input "checkbox" at bounding box center [20, 82] width 17 height 17
checkbox input "true"
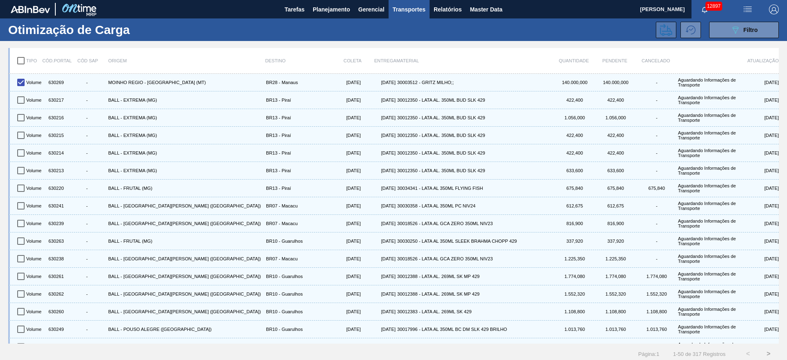
click at [668, 27] on icon at bounding box center [666, 30] width 12 height 12
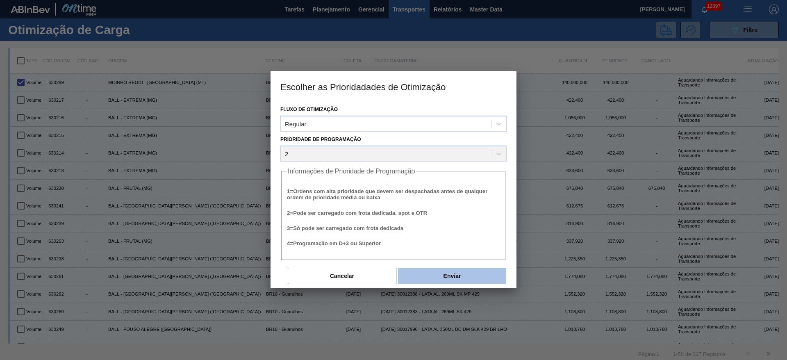
click at [462, 276] on button "Enviar" at bounding box center [452, 276] width 108 height 16
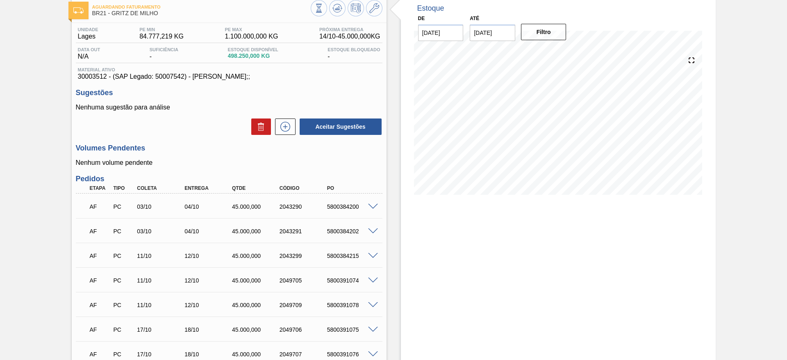
scroll to position [42, 0]
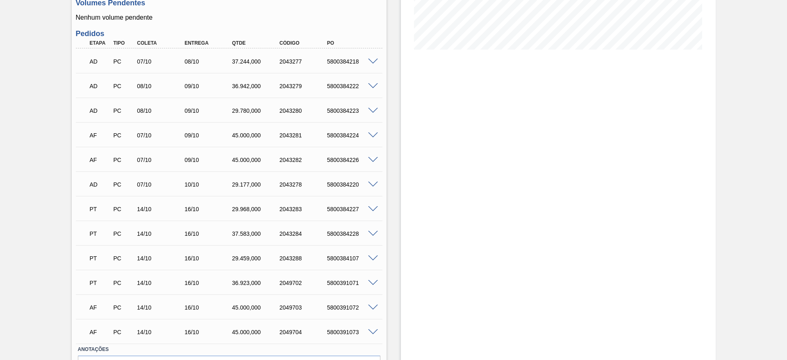
scroll to position [183, 0]
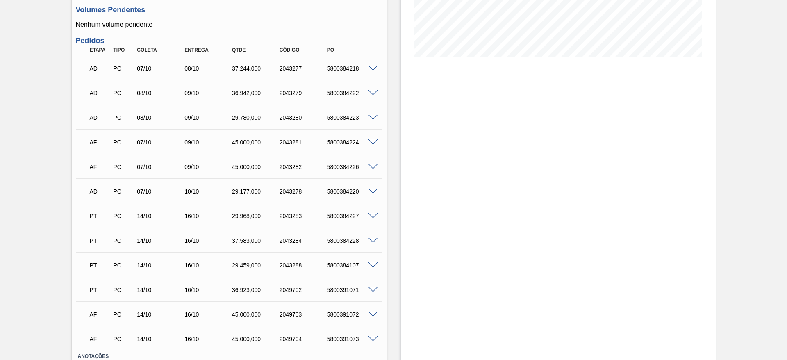
click at [458, 233] on div "Estoque De [DATE] Até [DATE] Filtro" at bounding box center [558, 138] width 315 height 560
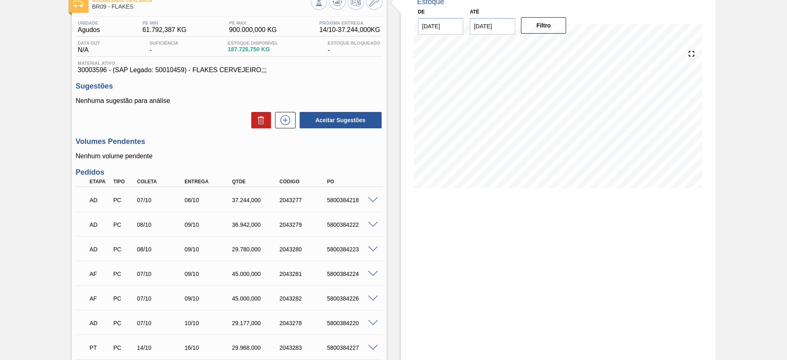
scroll to position [0, 0]
